Goal: Task Accomplishment & Management: Manage account settings

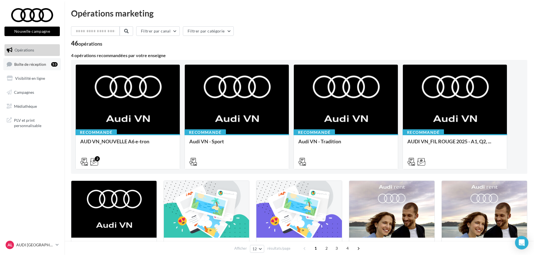
click at [29, 61] on link "Boîte de réception 53" at bounding box center [32, 64] width 58 height 12
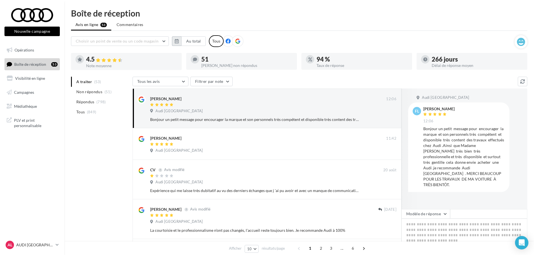
click at [180, 44] on button "button" at bounding box center [176, 40] width 9 height 9
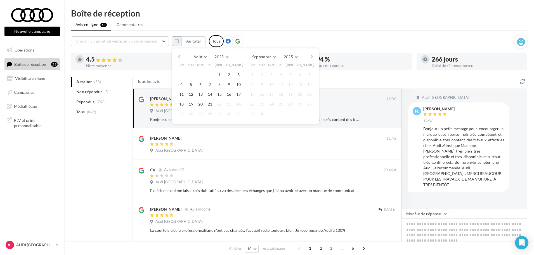
click at [178, 58] on button "button" at bounding box center [179, 57] width 5 height 8
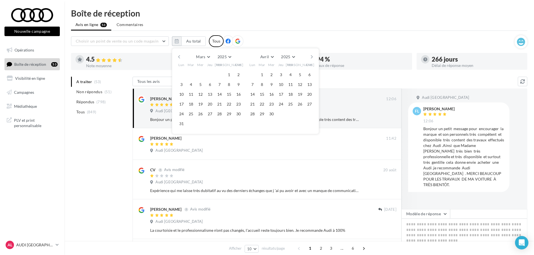
click at [178, 58] on button "button" at bounding box center [179, 57] width 5 height 8
click at [198, 57] on span "Janvier" at bounding box center [200, 56] width 13 height 5
click at [203, 77] on span "Février" at bounding box center [202, 77] width 13 height 5
click at [218, 103] on button "21" at bounding box center [219, 104] width 8 height 8
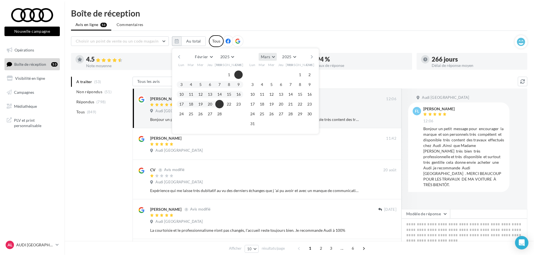
click at [268, 60] on button "Mars" at bounding box center [267, 57] width 18 height 8
click at [270, 76] on button "Août" at bounding box center [277, 79] width 39 height 10
click at [280, 105] on button "21" at bounding box center [281, 104] width 8 height 8
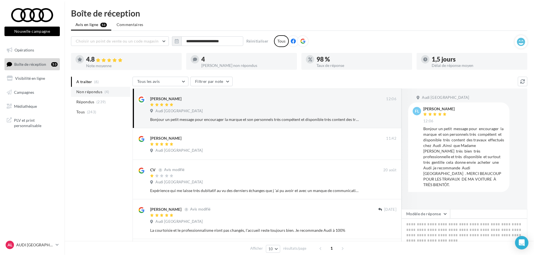
click at [91, 94] on span "Non répondus" at bounding box center [89, 92] width 26 height 6
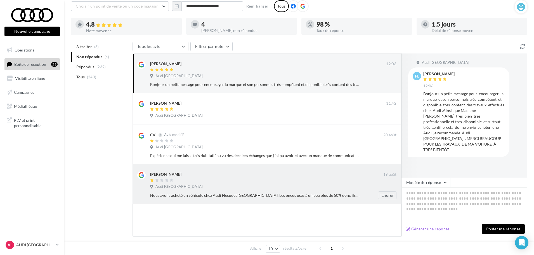
scroll to position [25, 0]
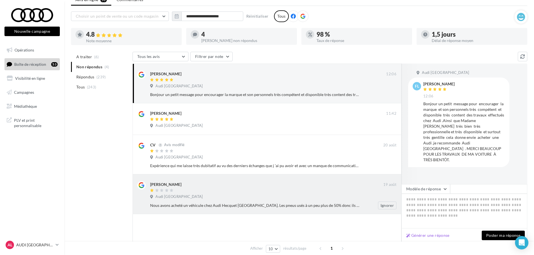
click at [236, 197] on div "Audi [GEOGRAPHIC_DATA]" at bounding box center [273, 197] width 246 height 6
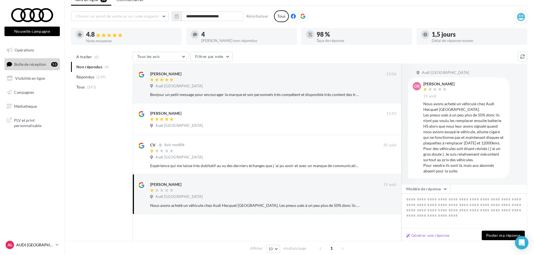
click at [42, 246] on p "AUDI [GEOGRAPHIC_DATA]" at bounding box center [34, 245] width 37 height 6
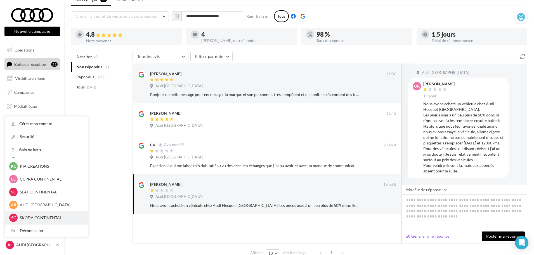
scroll to position [53, 0]
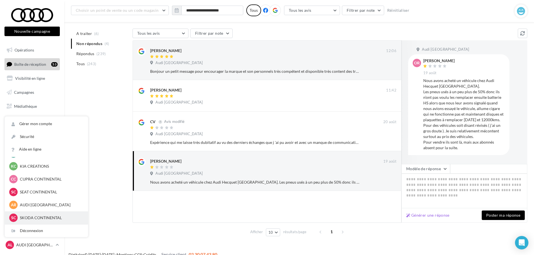
click at [44, 220] on p "SKODA CONTINENTAL" at bounding box center [50, 218] width 61 height 6
